Goal: Task Accomplishment & Management: Use online tool/utility

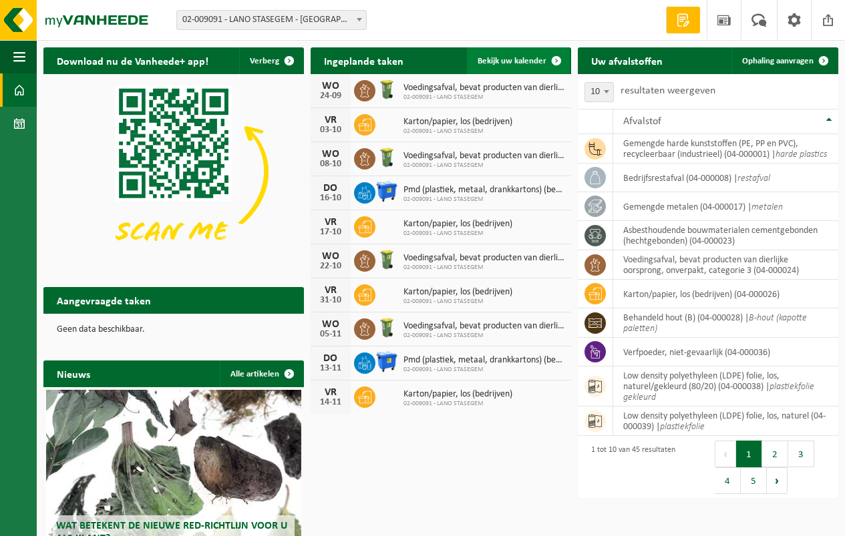
click at [503, 60] on span "Bekijk uw kalender" at bounding box center [512, 61] width 69 height 9
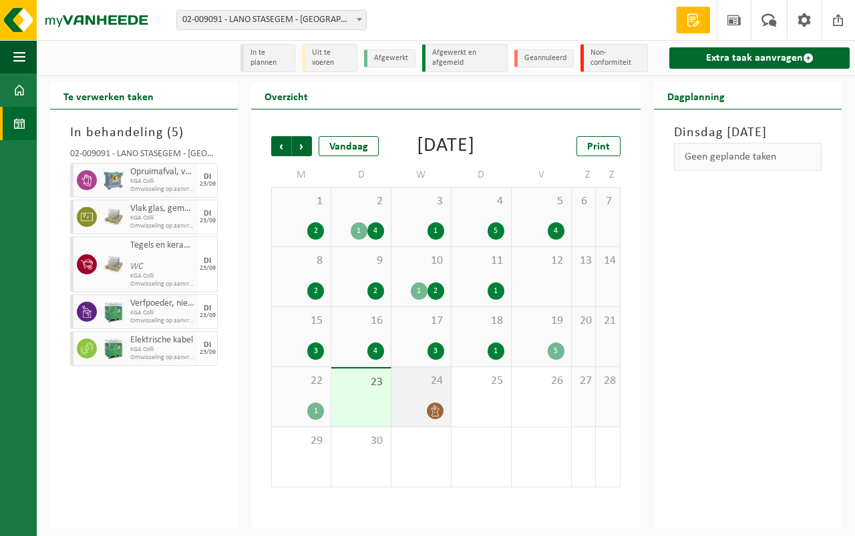
click at [404, 416] on div "24" at bounding box center [420, 396] width 59 height 59
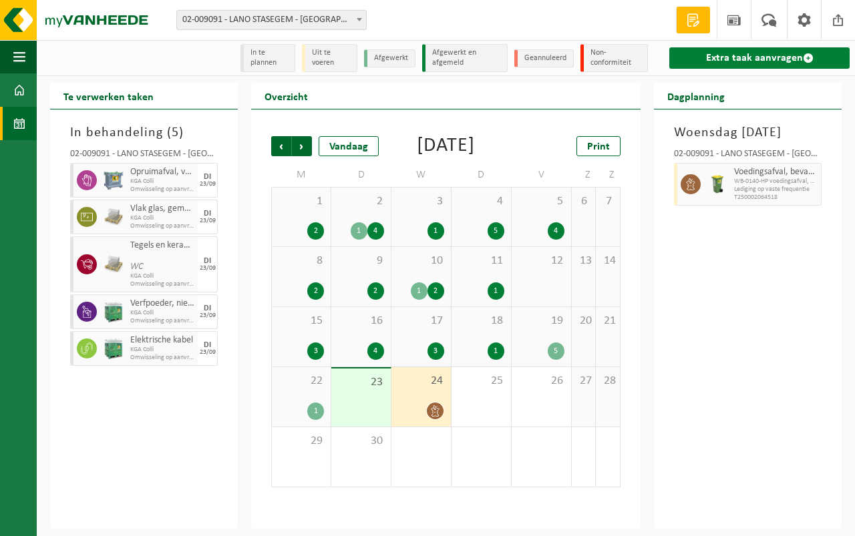
click at [719, 54] on link "Extra taak aanvragen" at bounding box center [759, 57] width 180 height 21
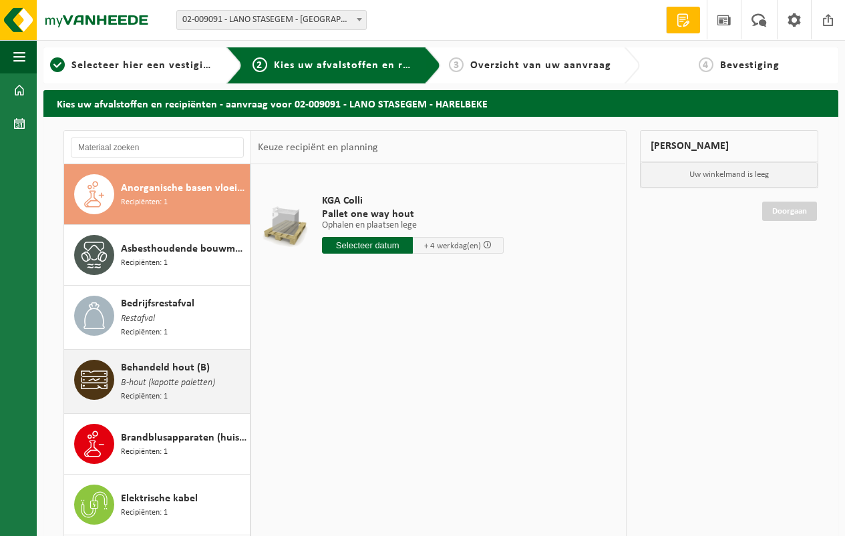
scroll to position [67, 0]
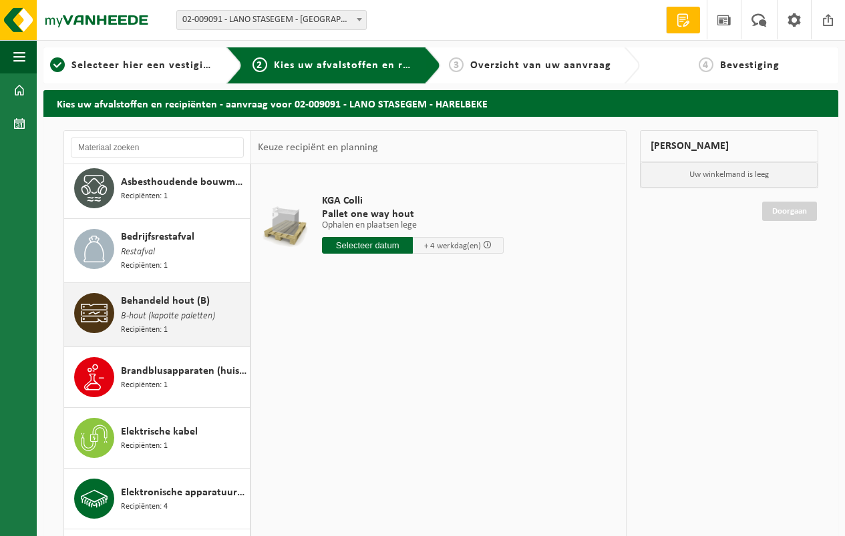
click at [156, 305] on span "Behandeld hout (B)" at bounding box center [165, 301] width 89 height 16
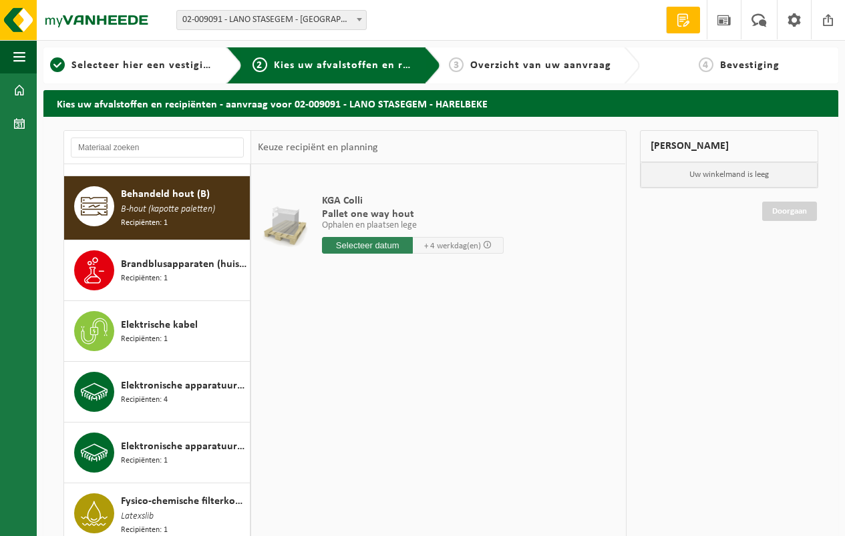
scroll to position [184, 0]
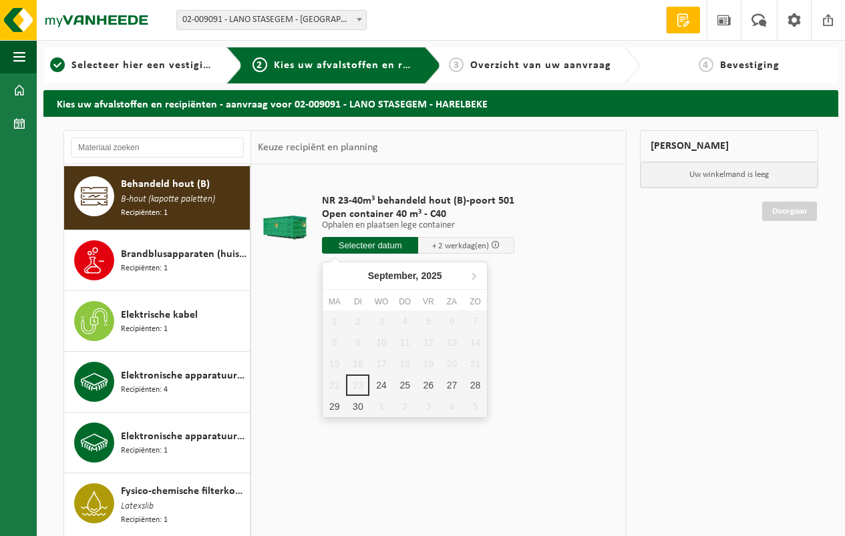
click at [351, 246] on input "text" at bounding box center [370, 245] width 96 height 17
click at [373, 382] on div "24" at bounding box center [380, 385] width 23 height 21
type input "Van 2025-09-24"
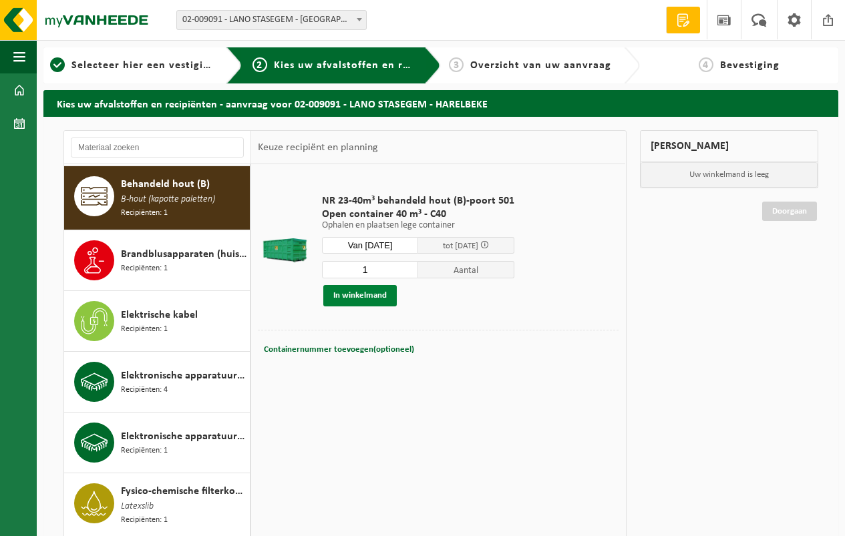
click at [353, 292] on button "In winkelmand" at bounding box center [359, 295] width 73 height 21
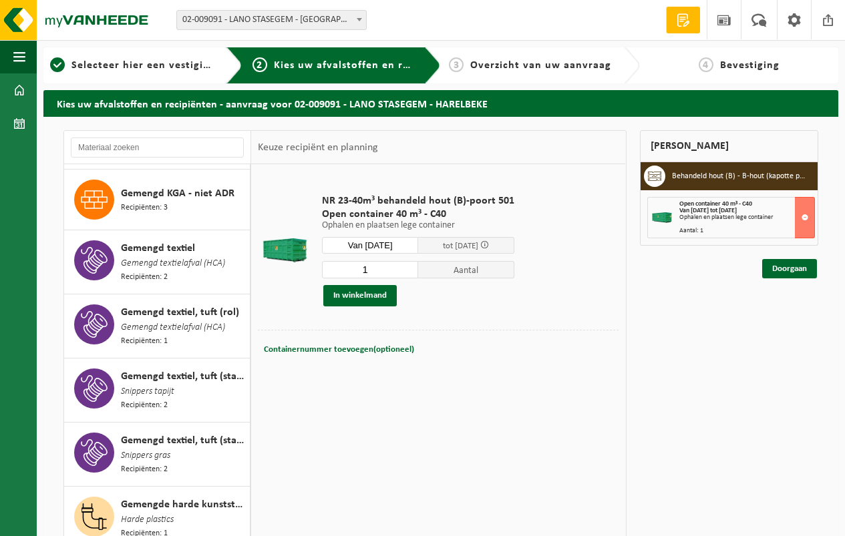
scroll to position [585, 0]
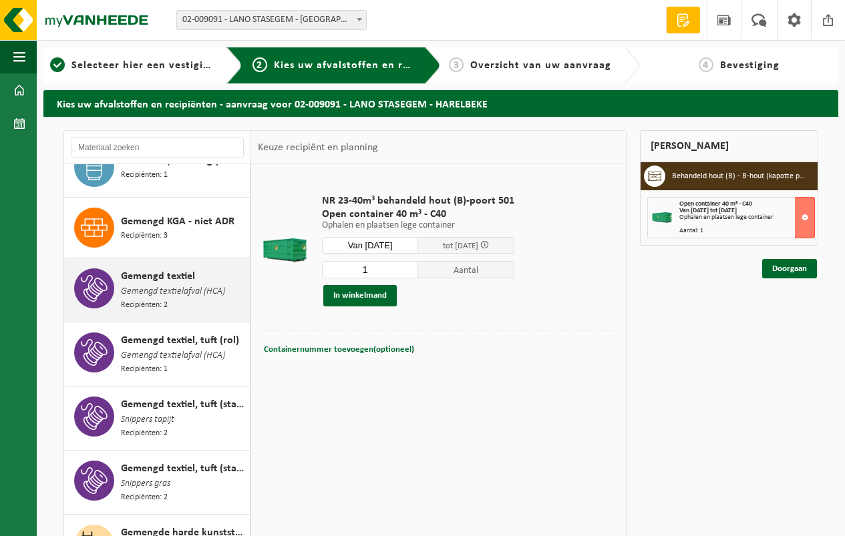
click at [160, 275] on span "Gemengd textiel" at bounding box center [158, 277] width 74 height 16
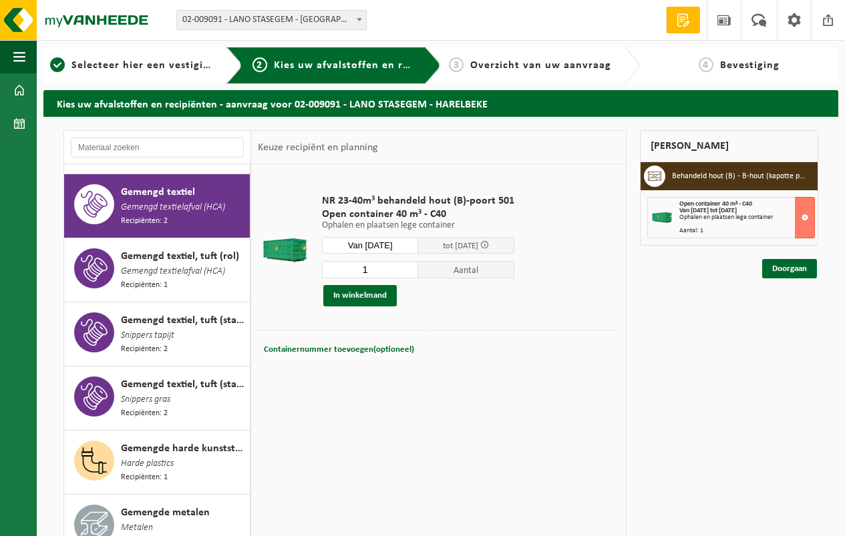
scroll to position [673, 0]
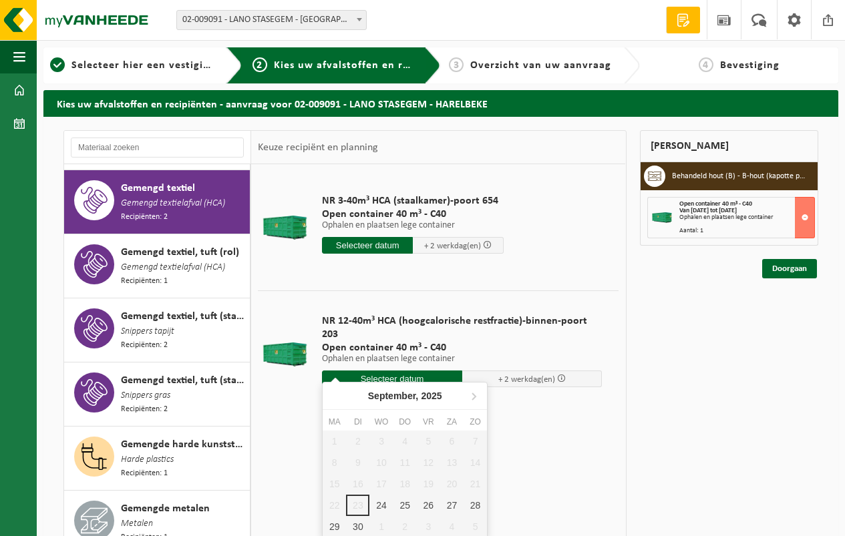
click at [389, 371] on input "text" at bounding box center [392, 379] width 140 height 17
click at [378, 502] on div "24" at bounding box center [380, 505] width 23 height 21
type input "Van 2025-09-24"
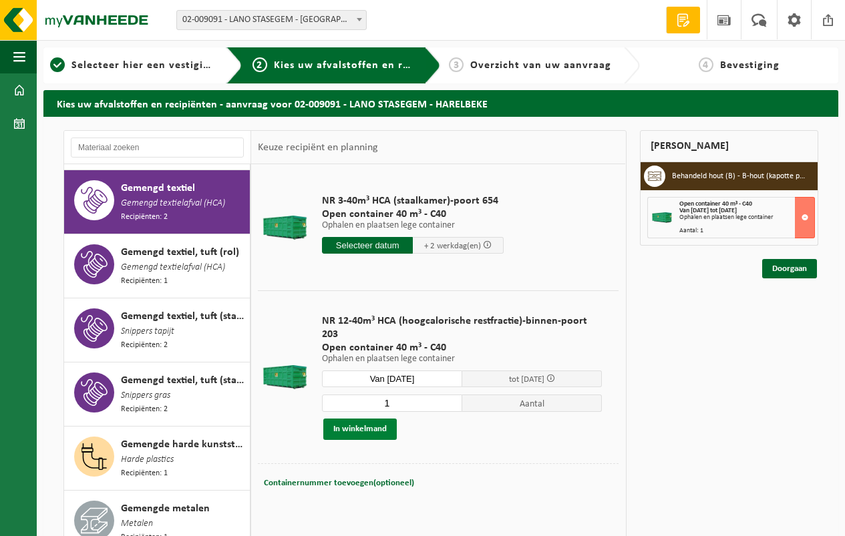
click at [368, 419] on button "In winkelmand" at bounding box center [359, 429] width 73 height 21
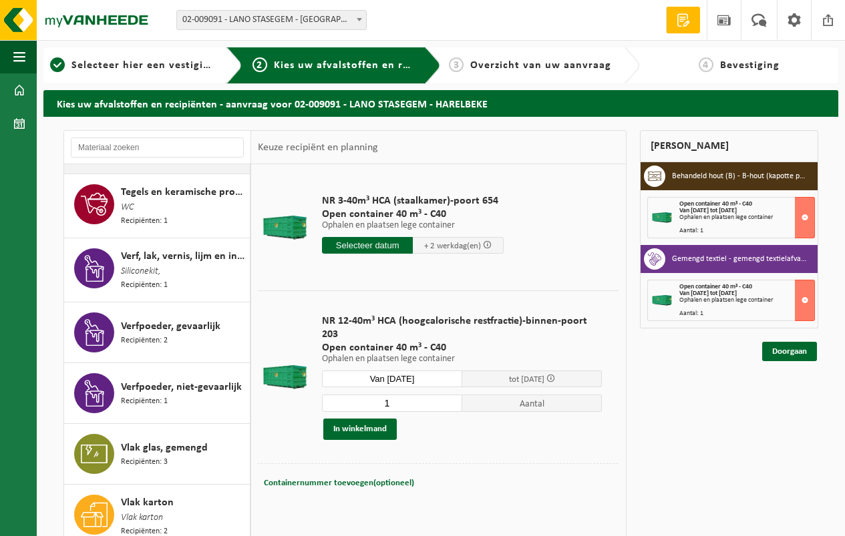
scroll to position [2235, 0]
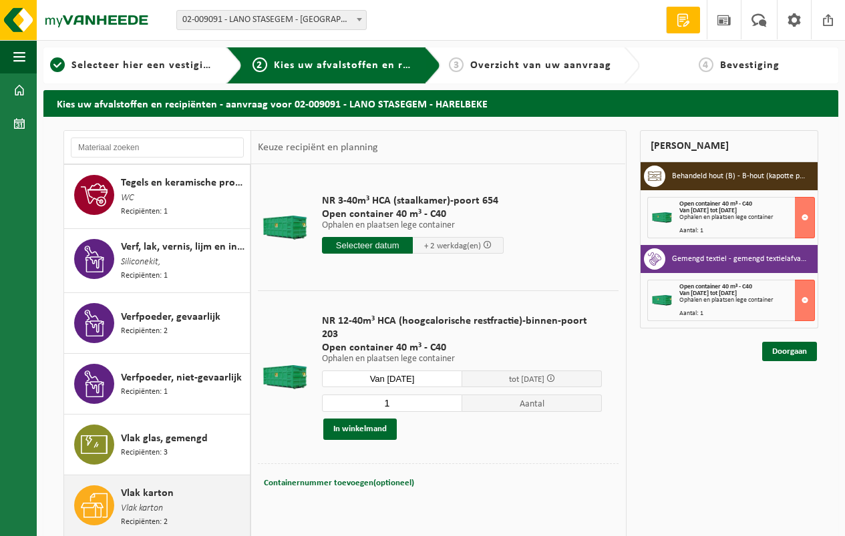
click at [154, 486] on span "Vlak karton" at bounding box center [147, 494] width 53 height 16
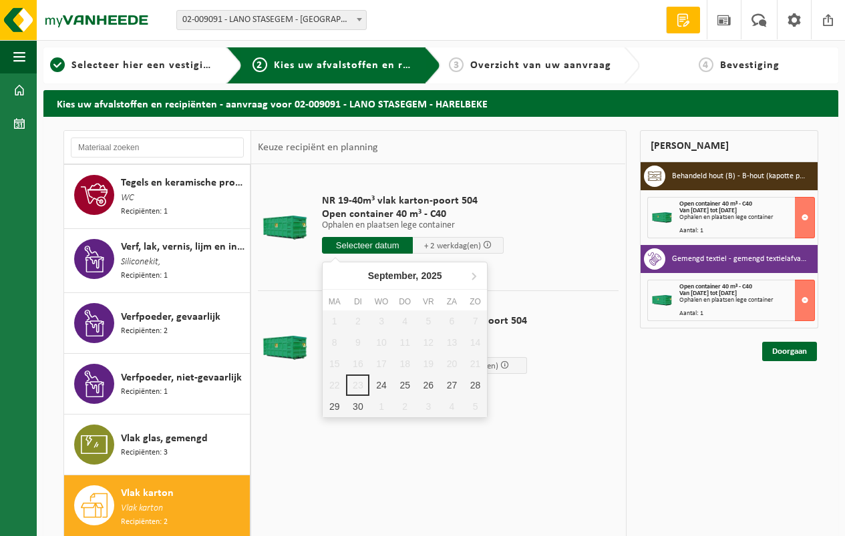
click at [367, 242] on input "text" at bounding box center [367, 245] width 91 height 17
click at [379, 383] on div "24" at bounding box center [380, 385] width 23 height 21
type input "Van 2025-09-24"
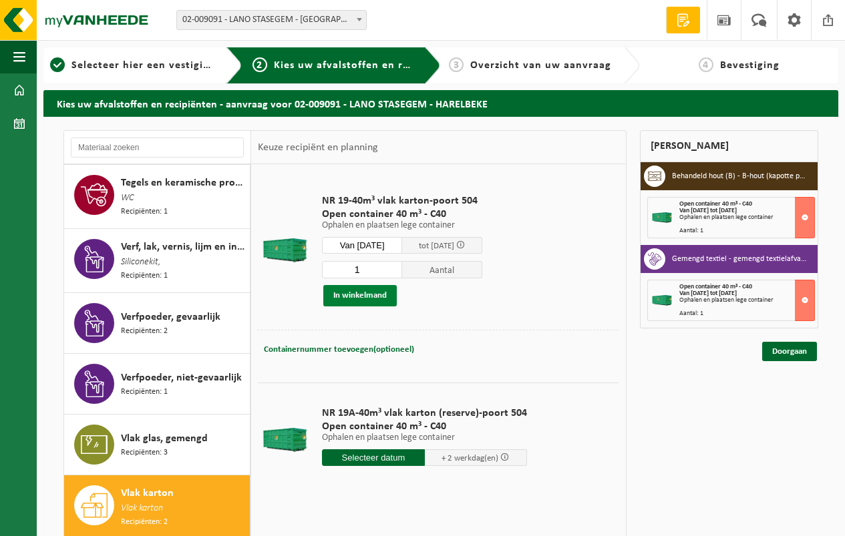
click at [346, 293] on button "In winkelmand" at bounding box center [359, 295] width 73 height 21
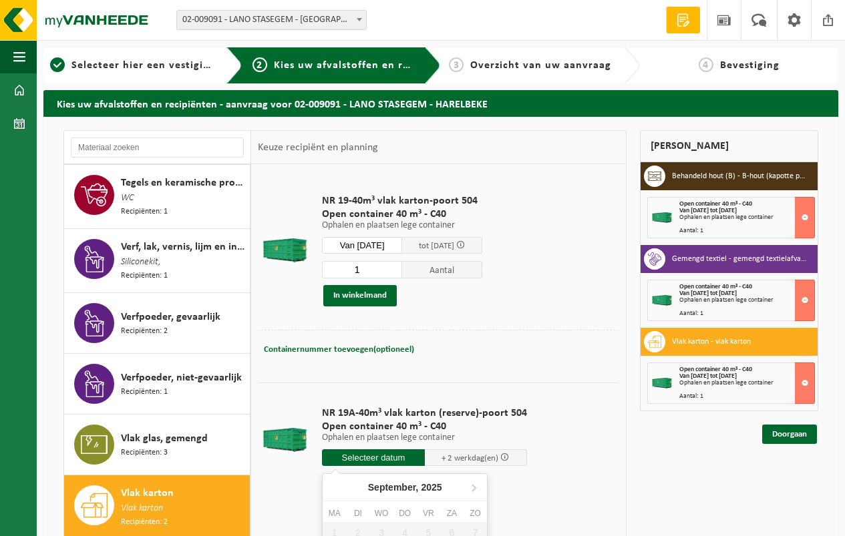
click at [359, 452] on input "text" at bounding box center [373, 458] width 103 height 17
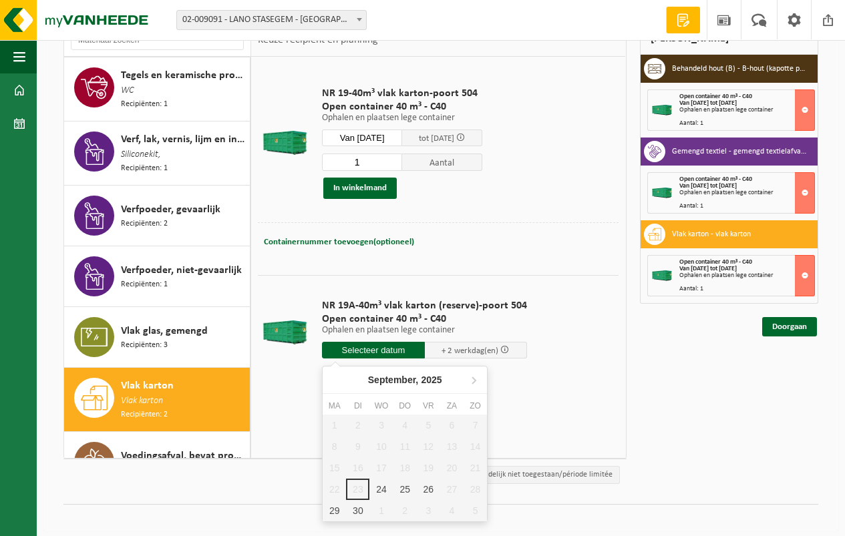
scroll to position [116, 0]
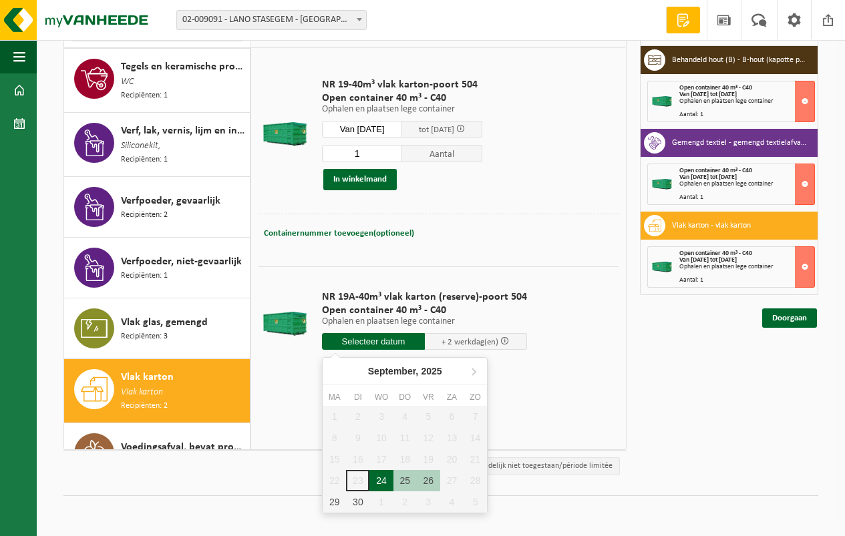
click at [380, 480] on div "24" at bounding box center [380, 480] width 23 height 21
type input "Van 2025-09-24"
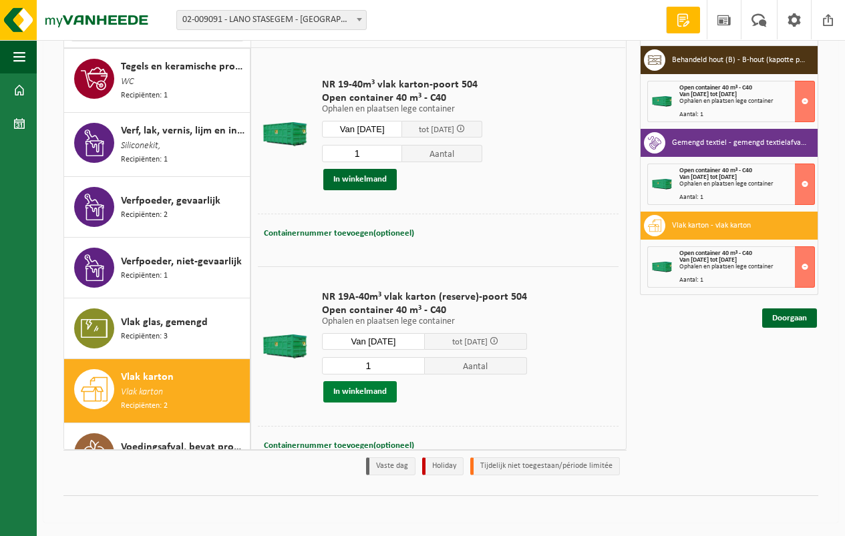
click at [352, 387] on button "In winkelmand" at bounding box center [359, 391] width 73 height 21
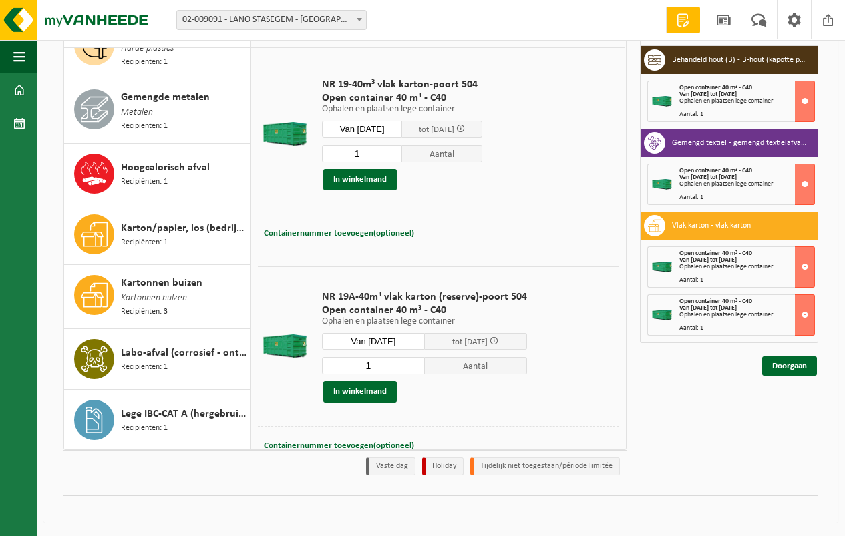
scroll to position [965, 0]
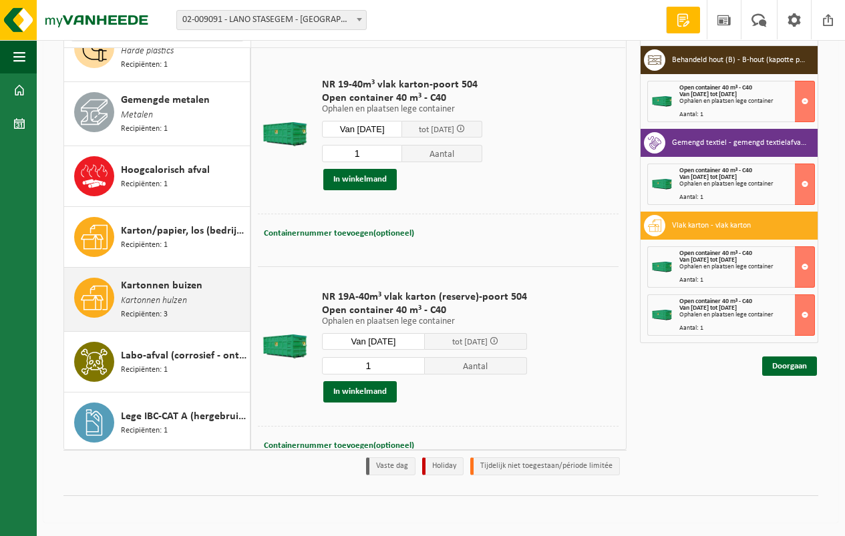
click at [162, 278] on span "Kartonnen buizen" at bounding box center [162, 286] width 82 height 16
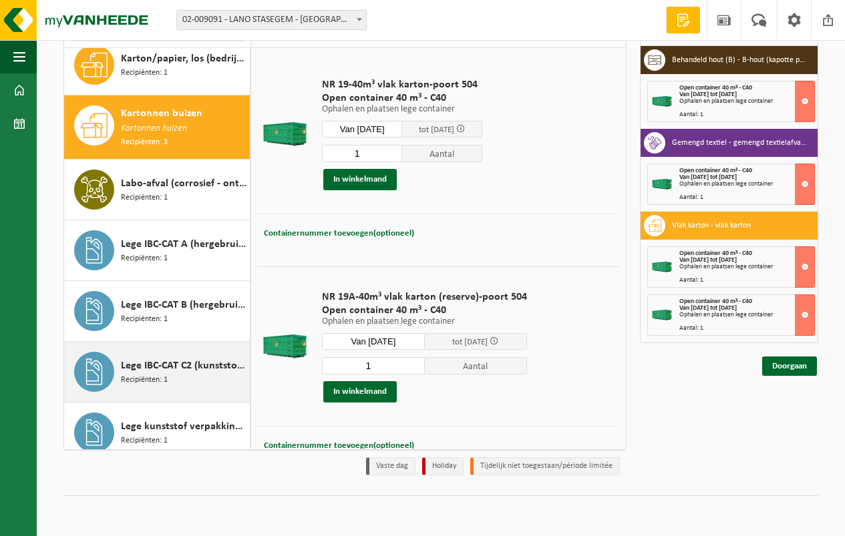
scroll to position [1167, 0]
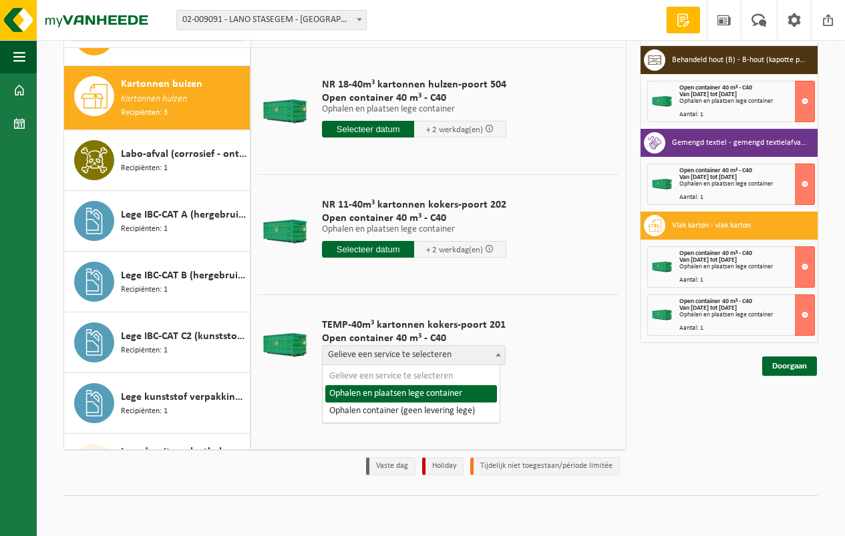
click at [376, 356] on span "Gelieve een service te selecteren" at bounding box center [414, 355] width 182 height 19
select select "P2PL-VEL-076384_HK-XC-40-GN-00_04-000162_46"
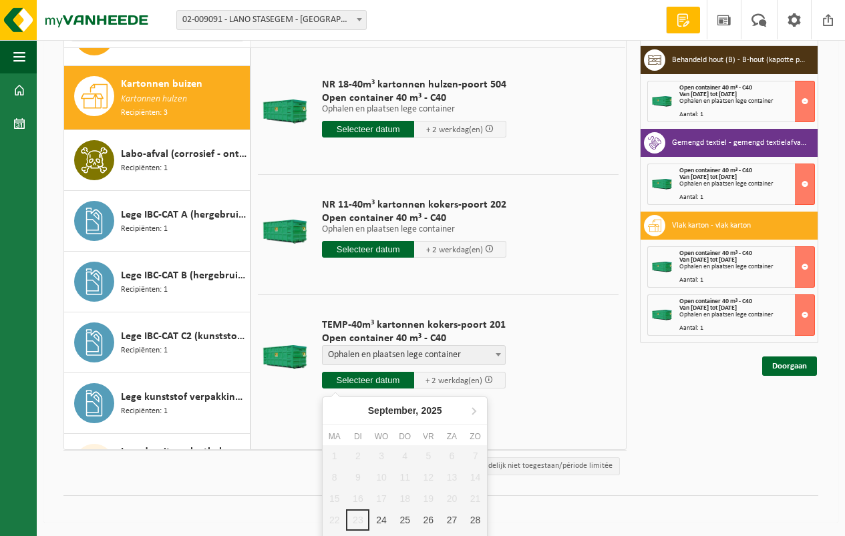
click at [360, 378] on input "text" at bounding box center [368, 380] width 92 height 17
click at [380, 517] on div "24" at bounding box center [380, 520] width 23 height 21
type input "Van 2025-09-24"
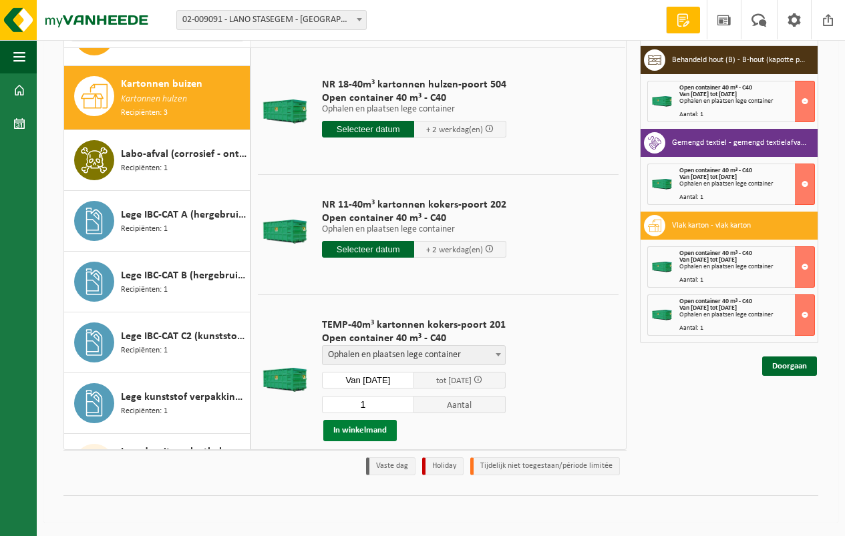
click at [358, 430] on button "In winkelmand" at bounding box center [359, 430] width 73 height 21
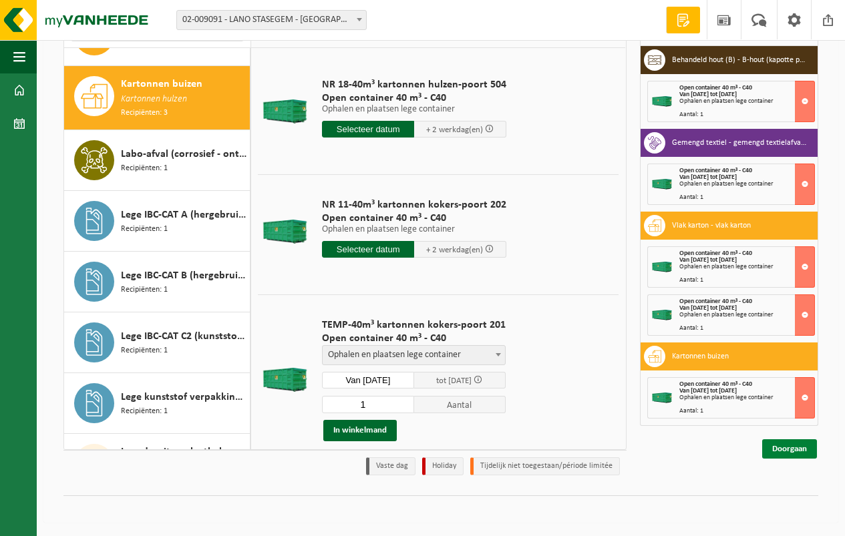
click at [787, 448] on link "Doorgaan" at bounding box center [789, 449] width 55 height 19
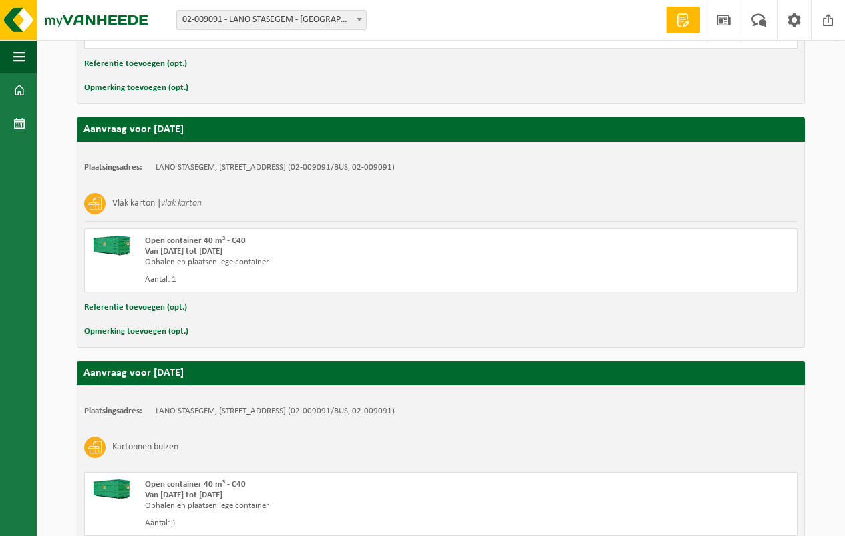
scroll to position [1012, 0]
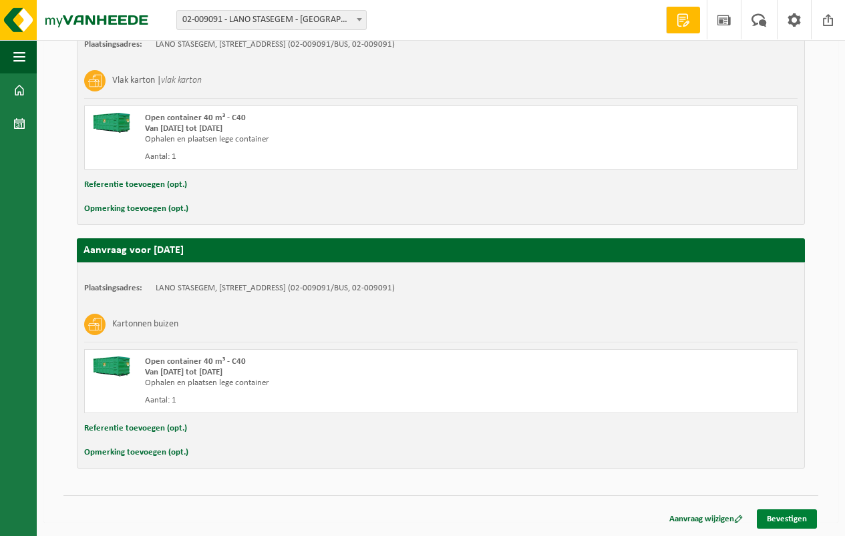
click at [783, 517] on link "Bevestigen" at bounding box center [787, 519] width 60 height 19
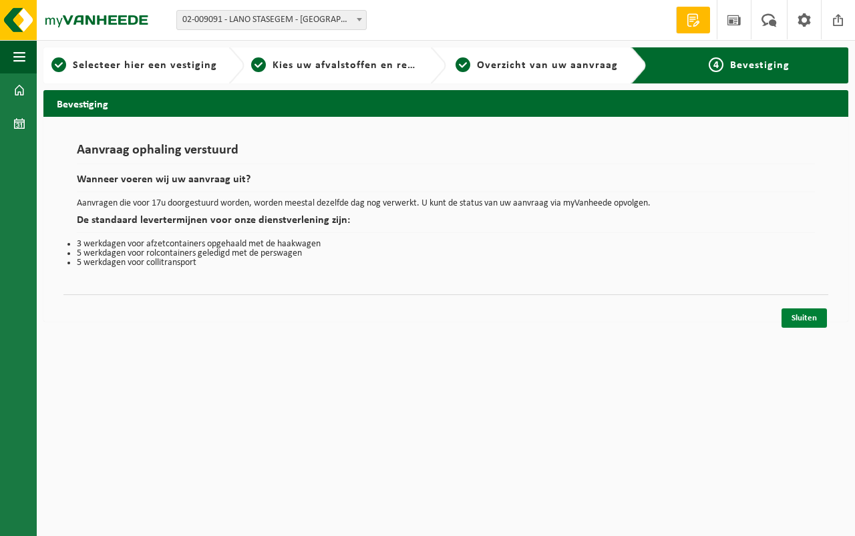
click at [800, 317] on link "Sluiten" at bounding box center [804, 318] width 45 height 19
